Goal: Task Accomplishment & Management: Use online tool/utility

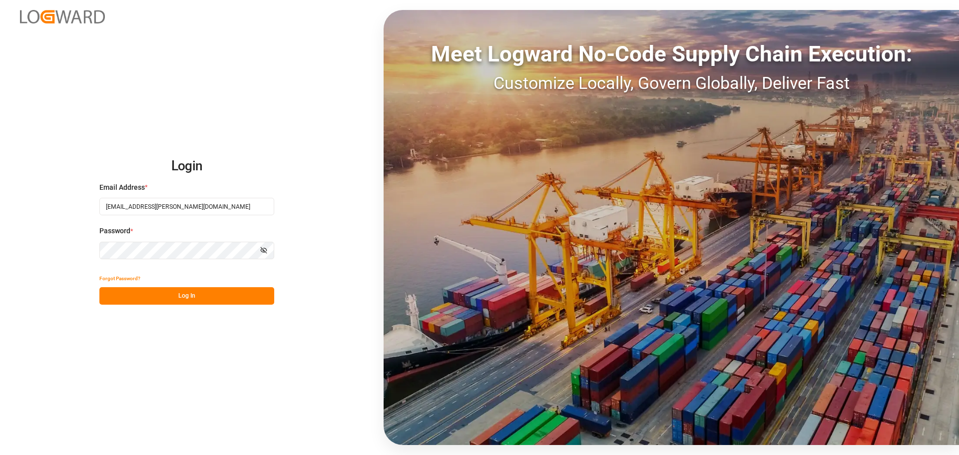
click at [118, 300] on button "Log In" at bounding box center [186, 295] width 175 height 17
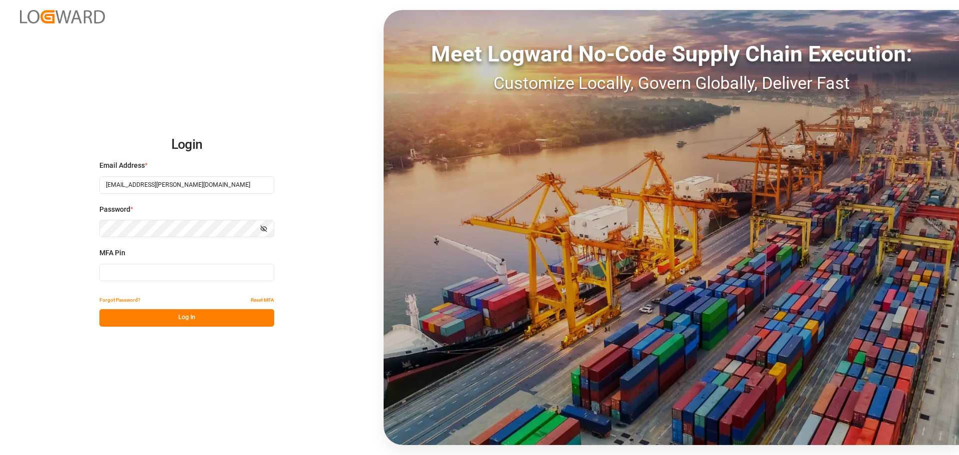
click at [127, 275] on input at bounding box center [186, 272] width 175 height 17
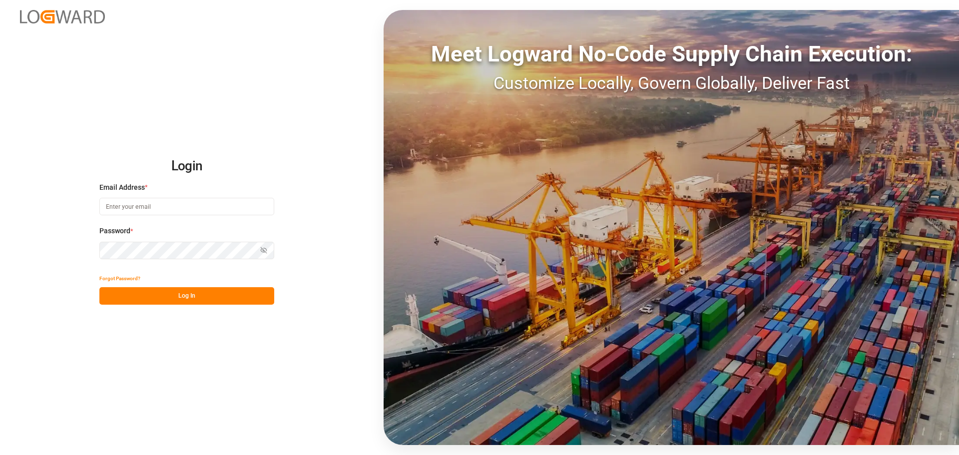
type input "[EMAIL_ADDRESS][PERSON_NAME][DOMAIN_NAME]"
click at [183, 297] on button "Log In" at bounding box center [186, 295] width 175 height 17
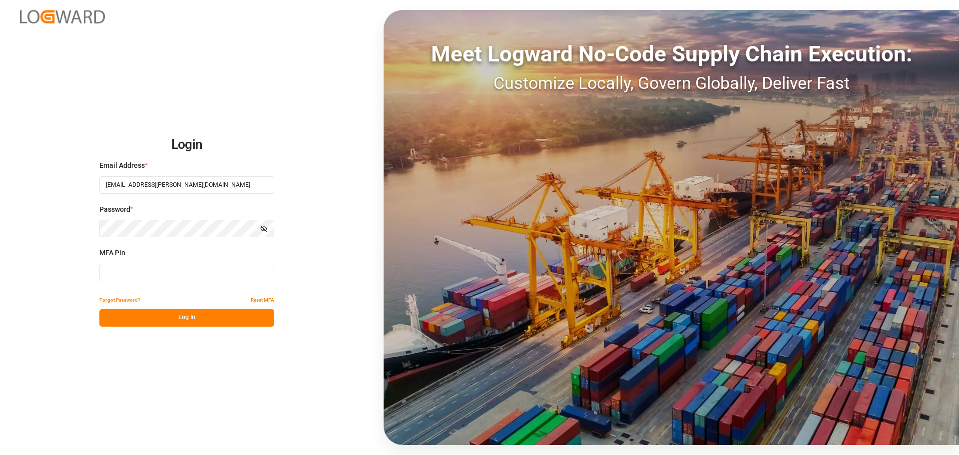
click at [152, 276] on input at bounding box center [186, 272] width 175 height 17
type input "595022"
click at [171, 316] on button "Log In" at bounding box center [186, 317] width 175 height 17
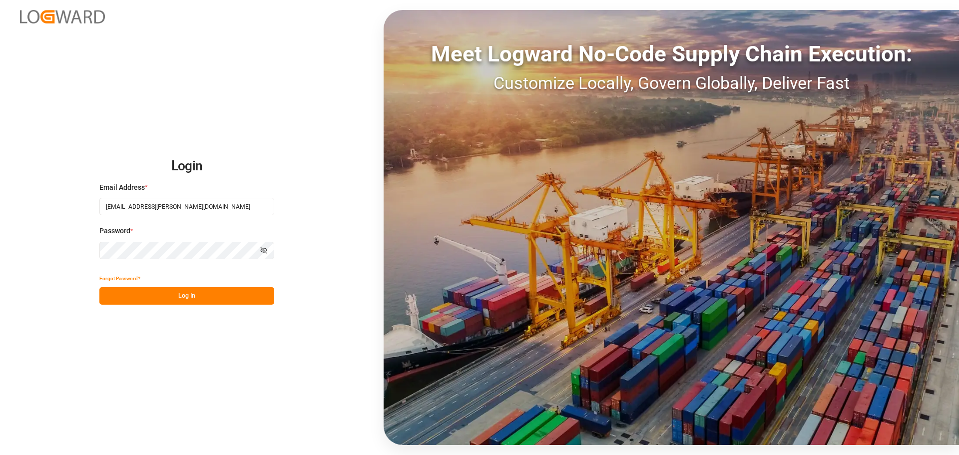
click at [206, 297] on button "Log In" at bounding box center [186, 295] width 175 height 17
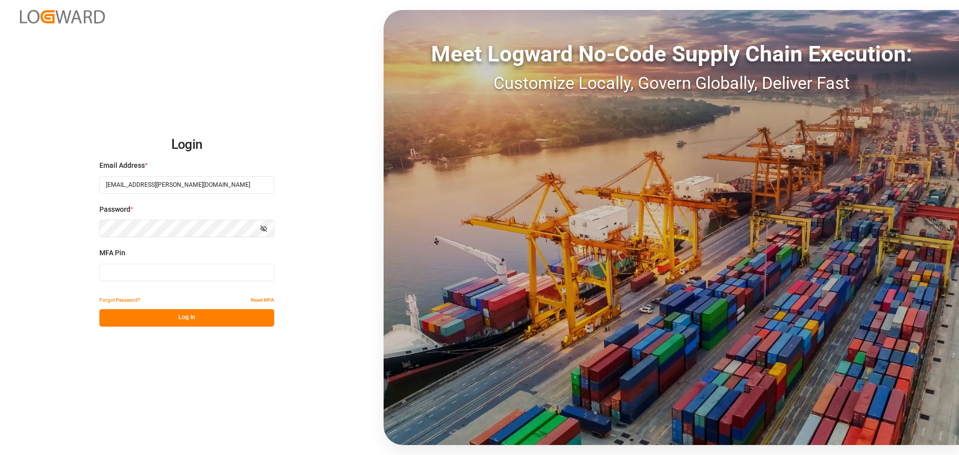
click at [126, 279] on input at bounding box center [186, 272] width 175 height 17
click at [140, 281] on div "MFA Pin MFA is required." at bounding box center [186, 270] width 175 height 44
click at [138, 276] on input at bounding box center [186, 272] width 175 height 17
type input "517263"
click at [128, 320] on button "Log In" at bounding box center [186, 317] width 175 height 17
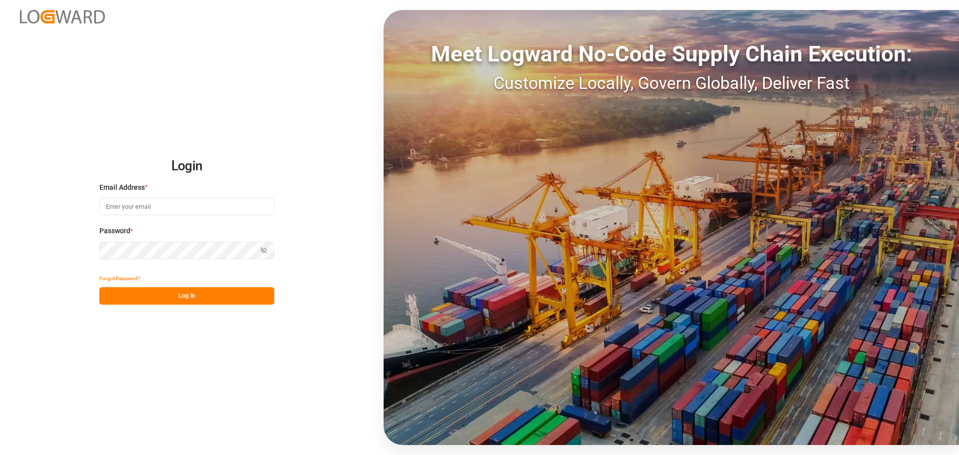
type input "[EMAIL_ADDRESS][PERSON_NAME][DOMAIN_NAME]"
click at [135, 288] on button "Log In" at bounding box center [186, 295] width 175 height 17
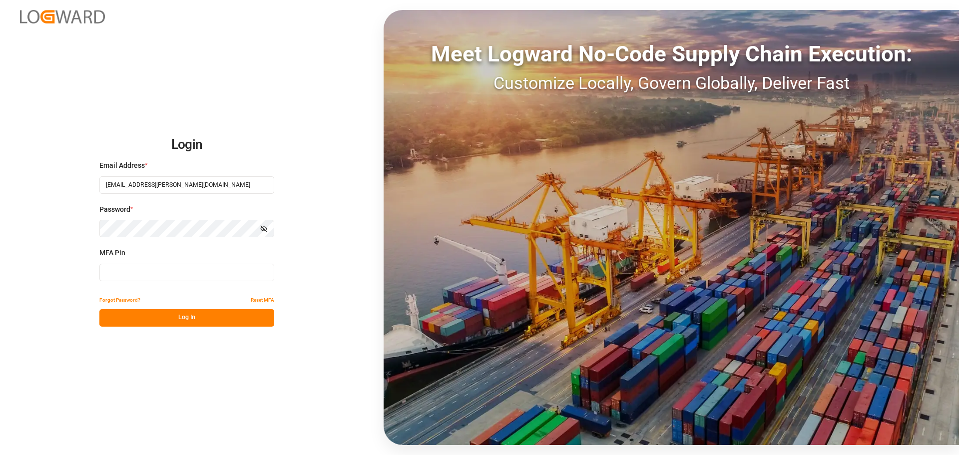
click at [159, 268] on input at bounding box center [186, 272] width 175 height 17
type input "230116"
click at [160, 323] on button "Log In" at bounding box center [186, 317] width 175 height 17
